Goal: Task Accomplishment & Management: Complete application form

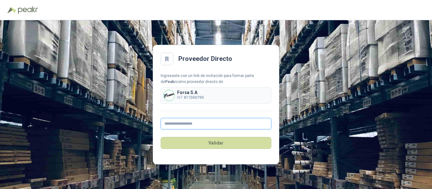
click at [201, 125] on input "text" at bounding box center [216, 123] width 111 height 11
type input "**********"
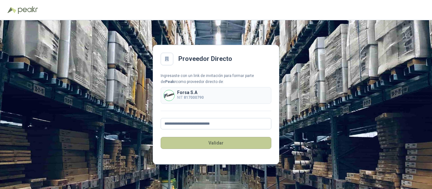
click at [214, 144] on button "Validar" at bounding box center [216, 143] width 111 height 12
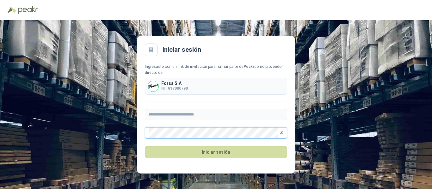
click at [281, 132] on icon "eye-invisible" at bounding box center [281, 132] width 4 height 3
click at [145, 146] on button "Iniciar sesión" at bounding box center [216, 152] width 142 height 12
click at [144, 127] on main "**********" at bounding box center [216, 105] width 158 height 138
click at [205, 90] on div "Forsa S.A NIT 817000790" at bounding box center [216, 86] width 142 height 17
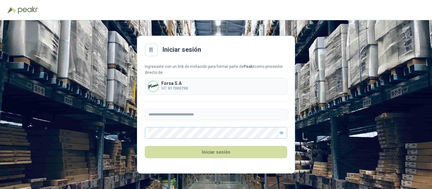
click at [279, 134] on span at bounding box center [216, 132] width 142 height 11
click at [145, 146] on button "Iniciar sesión" at bounding box center [216, 152] width 142 height 12
click at [282, 133] on icon "eye" at bounding box center [281, 133] width 3 height 2
click at [203, 108] on div "**********" at bounding box center [216, 101] width 142 height 75
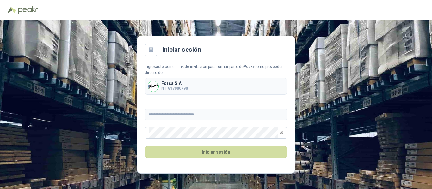
click at [181, 81] on p "Forsa S.A" at bounding box center [174, 83] width 27 height 4
click at [152, 50] on icon at bounding box center [151, 50] width 4 height 4
click at [281, 132] on icon "eye-invisible" at bounding box center [281, 132] width 4 height 3
click at [145, 146] on button "Iniciar sesión" at bounding box center [216, 152] width 142 height 12
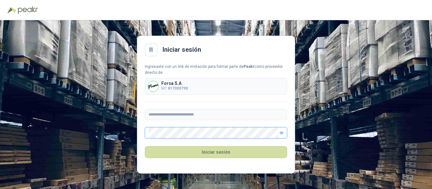
click at [145, 146] on button "Iniciar sesión" at bounding box center [216, 152] width 142 height 12
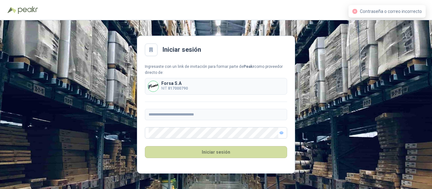
click at [379, 11] on span "Contraseña o correo incorrecto" at bounding box center [391, 11] width 62 height 5
click at [21, 9] on img at bounding box center [28, 10] width 20 height 8
click at [197, 85] on div "Forsa S.A NIT 817000790" at bounding box center [216, 86] width 142 height 17
